Goal: Check status

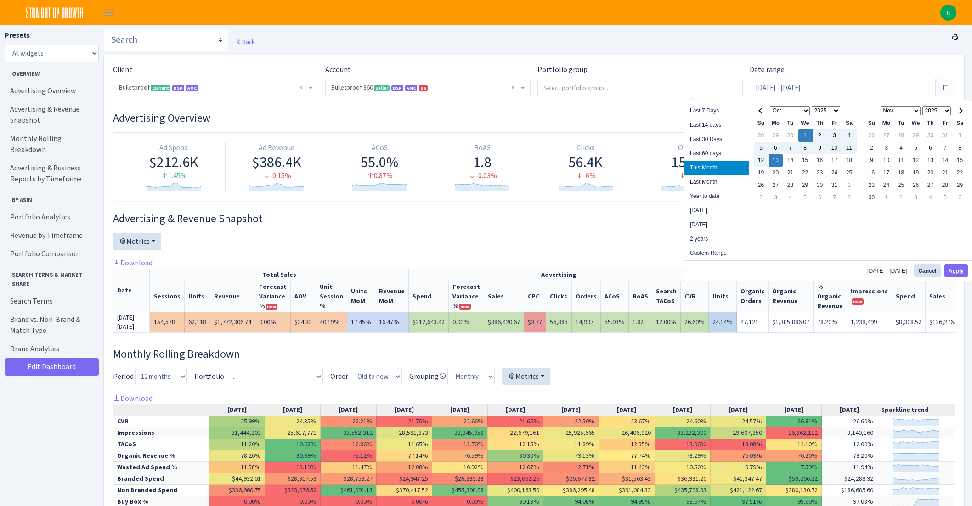
select select "3235730245795869"
click at [820, 93] on input "Oct 1, 2025 - Oct 13, 2025" at bounding box center [843, 87] width 186 height 17
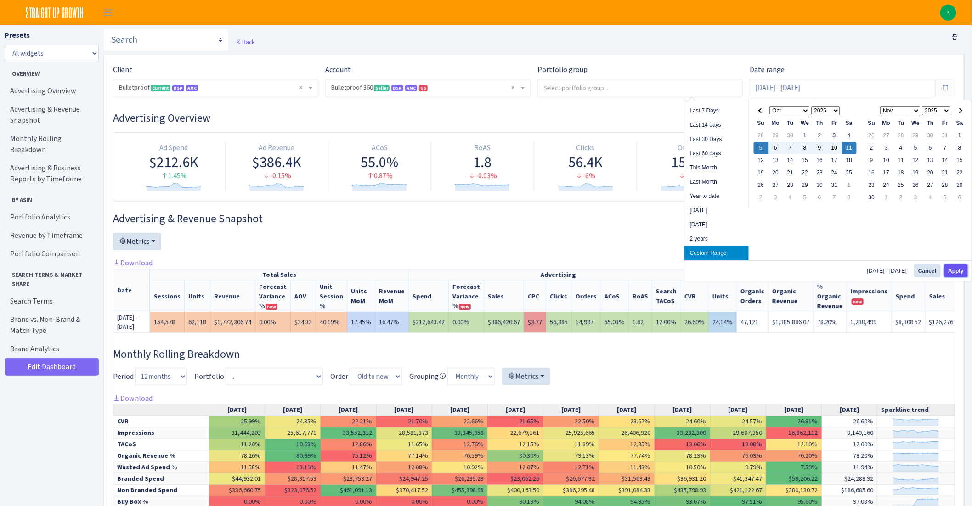
click at [956, 272] on button "Apply" at bounding box center [956, 271] width 23 height 13
type input "[DATE] - [DATE]"
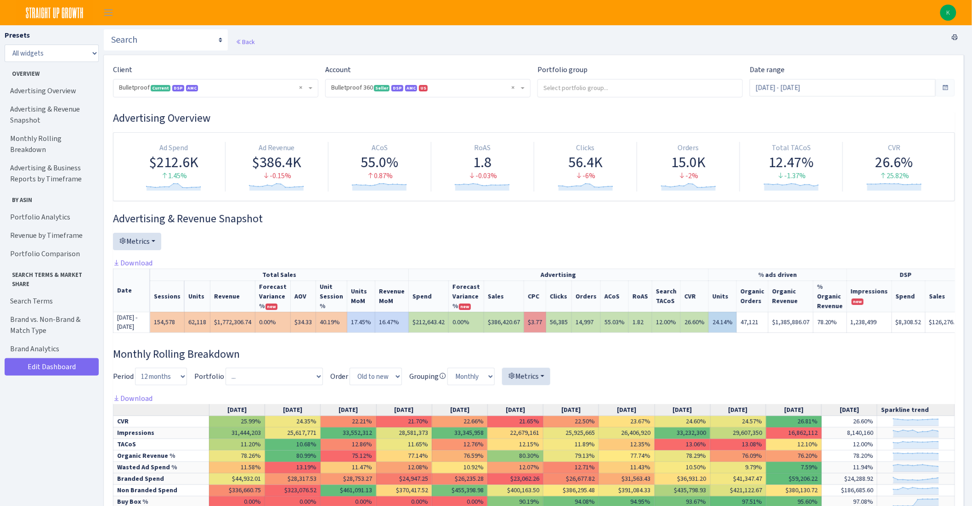
scroll to position [12, 0]
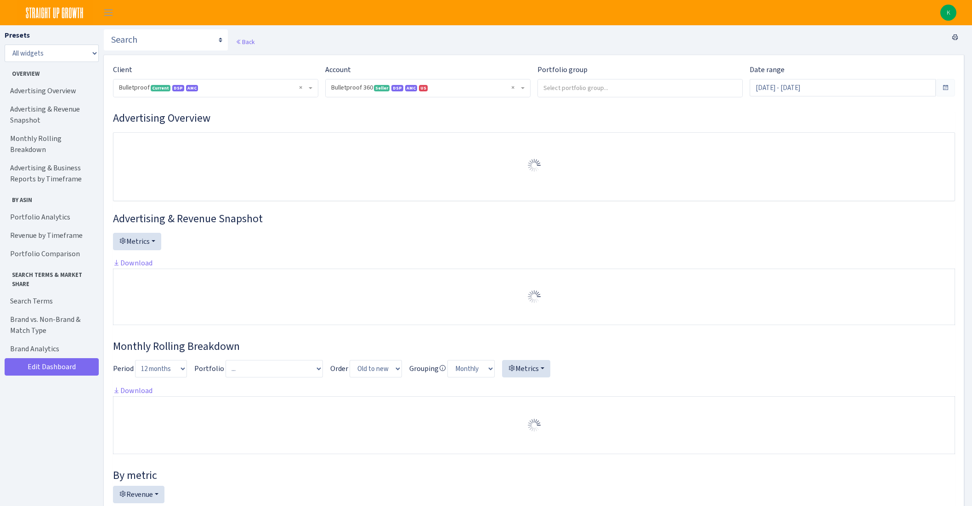
select select "3235730245795869"
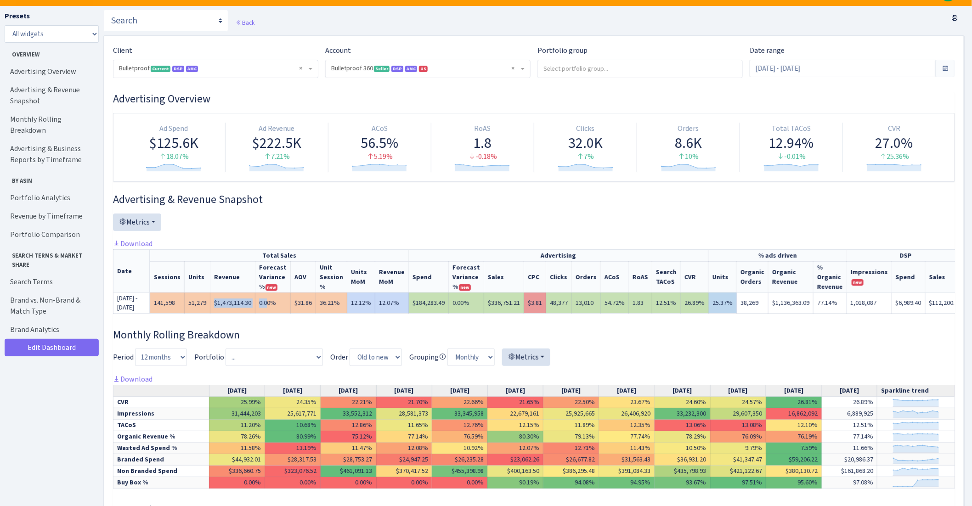
drag, startPoint x: 215, startPoint y: 307, endPoint x: 270, endPoint y: 312, distance: 55.8
click at [270, 312] on tr "[DATE] - [DATE] 141,598 51,279 $1,473,114.30 0.00% $31.86 36.21% 12.12% 12.07% …" at bounding box center [554, 303] width 881 height 21
